Goal: Obtain resource: Download file/media

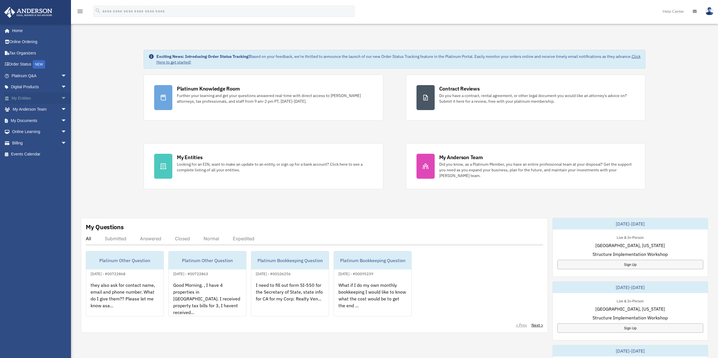
click at [28, 99] on link "My Entities arrow_drop_down" at bounding box center [39, 98] width 71 height 11
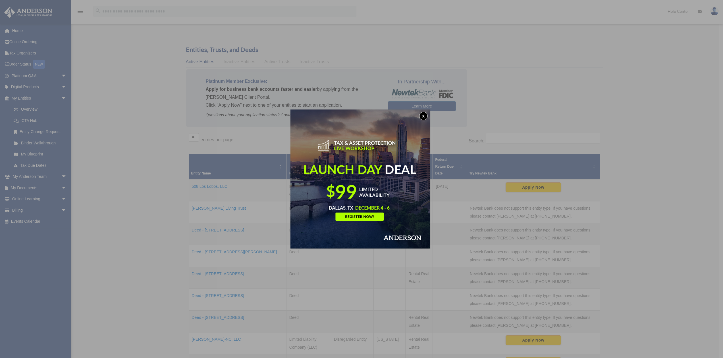
click at [424, 116] on button "x" at bounding box center [423, 116] width 9 height 9
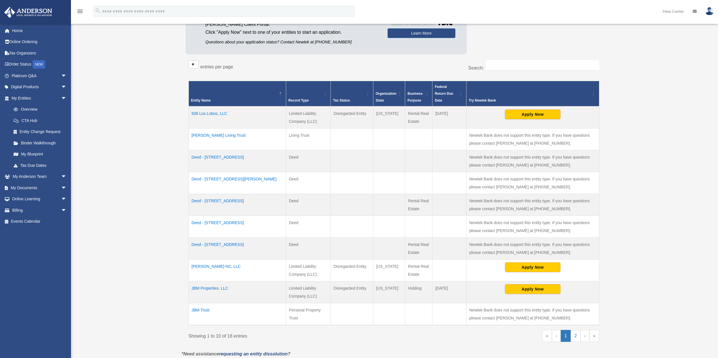
scroll to position [78, 0]
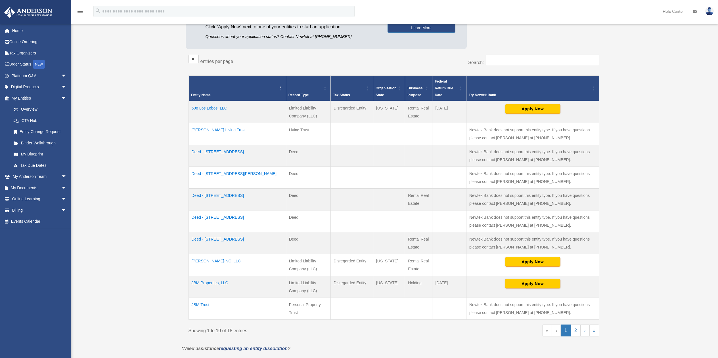
click at [227, 195] on td "Deed - 2447 Yellowbell Street" at bounding box center [237, 200] width 97 height 22
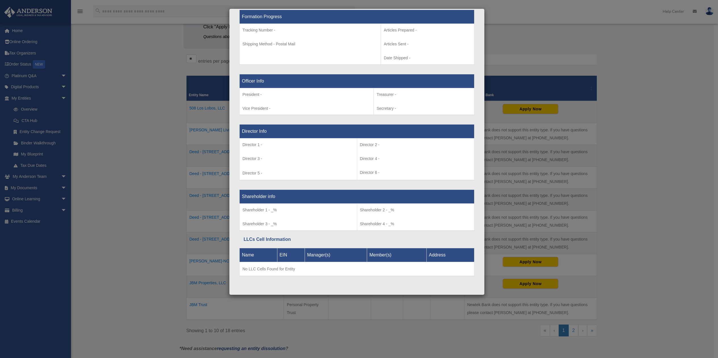
scroll to position [191, 0]
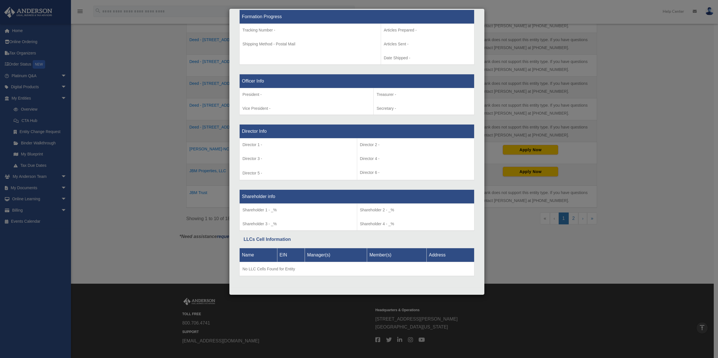
click at [80, 153] on div "Details × Articles Sent Organizational Date" at bounding box center [359, 179] width 718 height 358
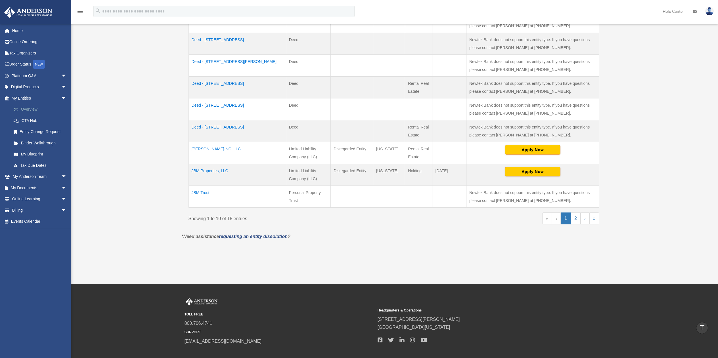
click at [27, 108] on link "Overview" at bounding box center [41, 109] width 67 height 11
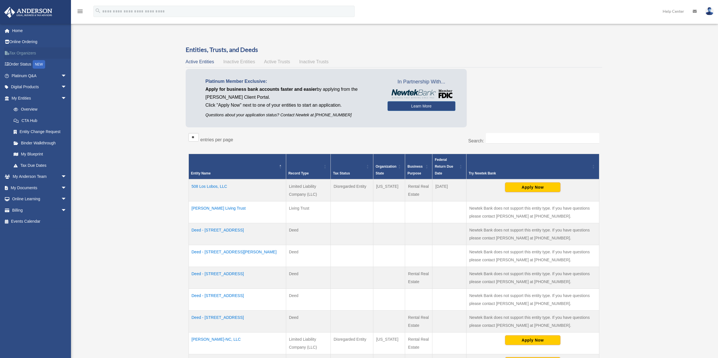
click at [26, 53] on link "Tax Organizers" at bounding box center [39, 52] width 71 height 11
click at [25, 184] on link "My Documents arrow_drop_down" at bounding box center [39, 187] width 71 height 11
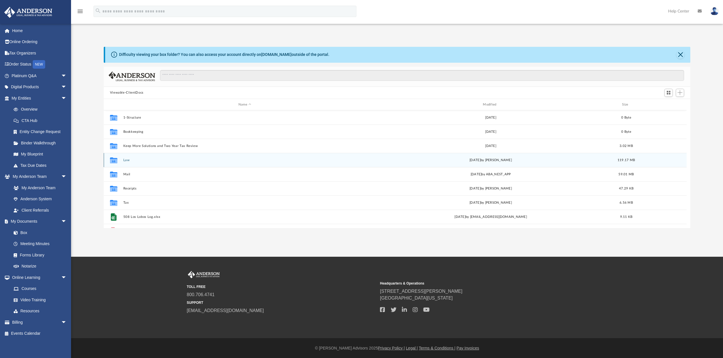
click at [124, 161] on button "Law" at bounding box center [244, 161] width 243 height 4
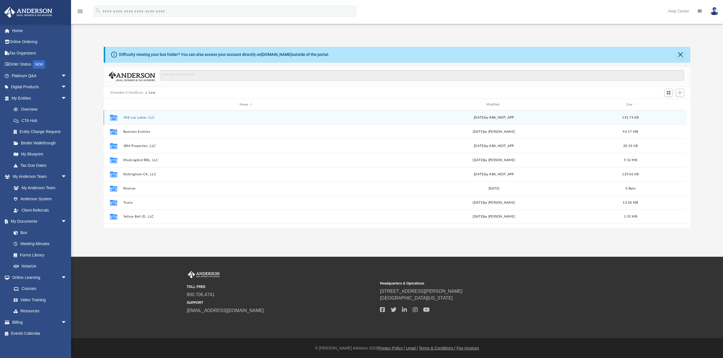
scroll to position [5, 5]
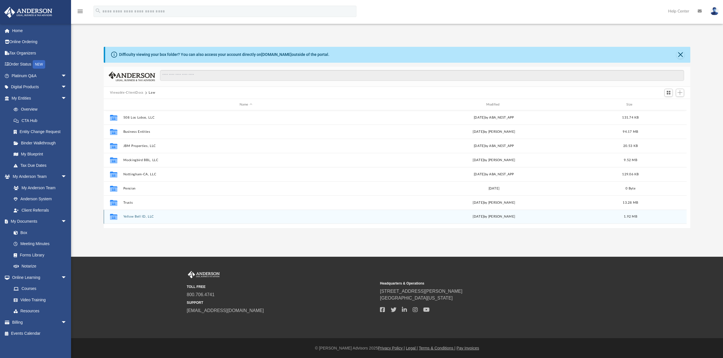
click at [129, 217] on button "Yellow Bell ID, LLC" at bounding box center [245, 217] width 245 height 4
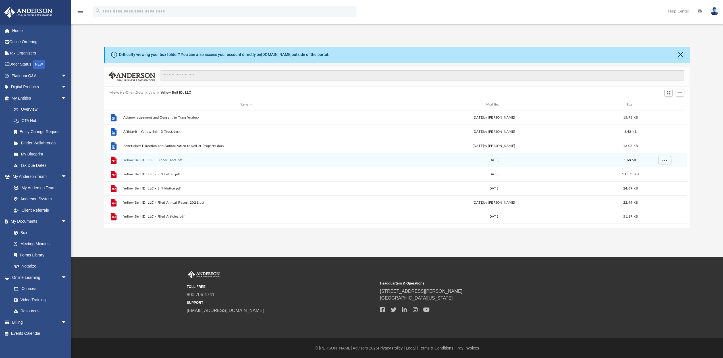
click at [136, 162] on button "Yellow Bell ID, LLC - Binder Docs.pdf" at bounding box center [245, 161] width 245 height 4
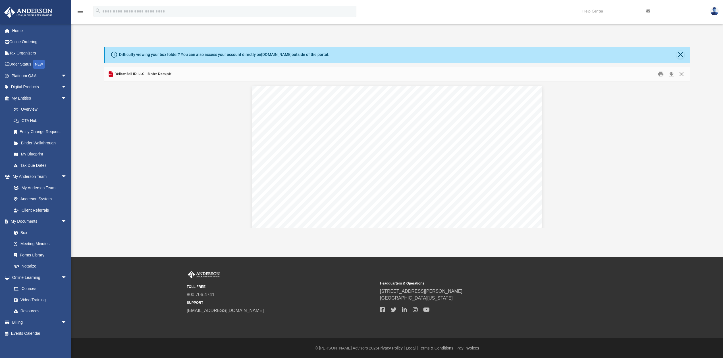
click at [677, 73] on button "Close" at bounding box center [681, 74] width 10 height 9
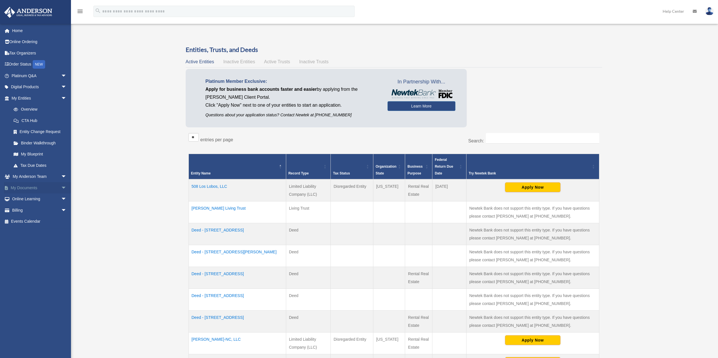
click at [22, 186] on link "My Documents arrow_drop_down" at bounding box center [39, 187] width 71 height 11
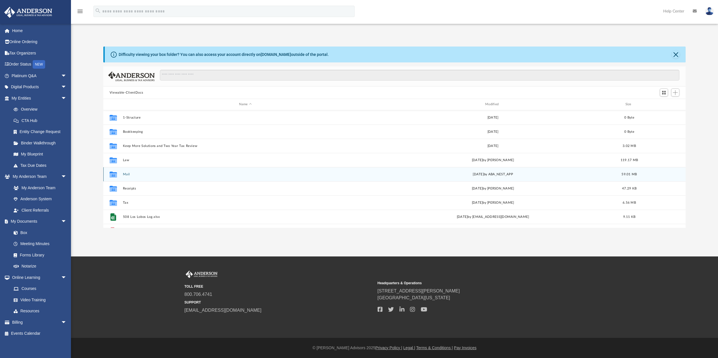
scroll to position [125, 582]
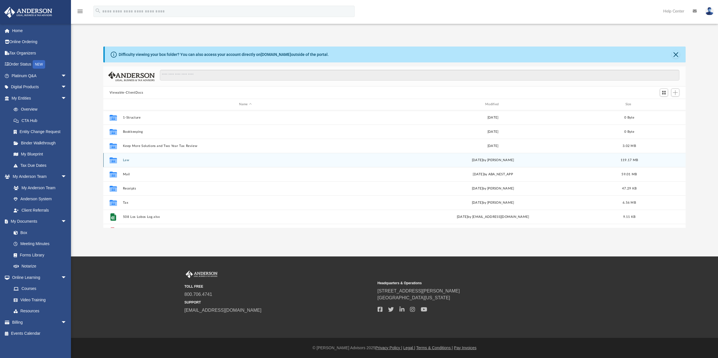
click at [126, 160] on button "Law" at bounding box center [245, 161] width 245 height 4
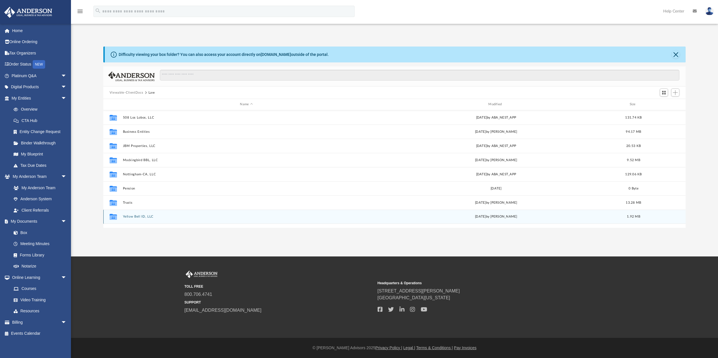
click at [129, 218] on button "Yellow Bell ID, LLC" at bounding box center [246, 217] width 247 height 4
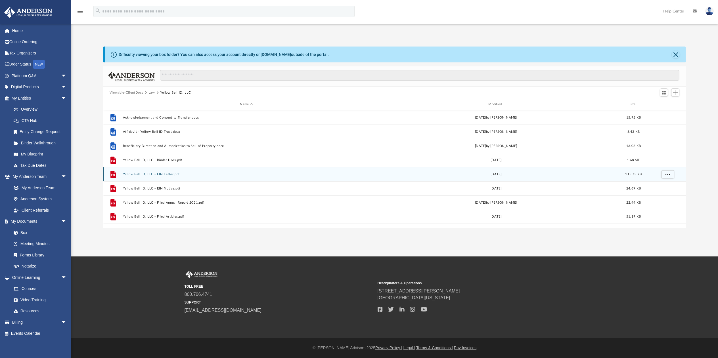
click at [126, 174] on button "Yellow Bell ID, LLC - EIN Letter.pdf" at bounding box center [246, 175] width 247 height 4
